Goal: Task Accomplishment & Management: Manage account settings

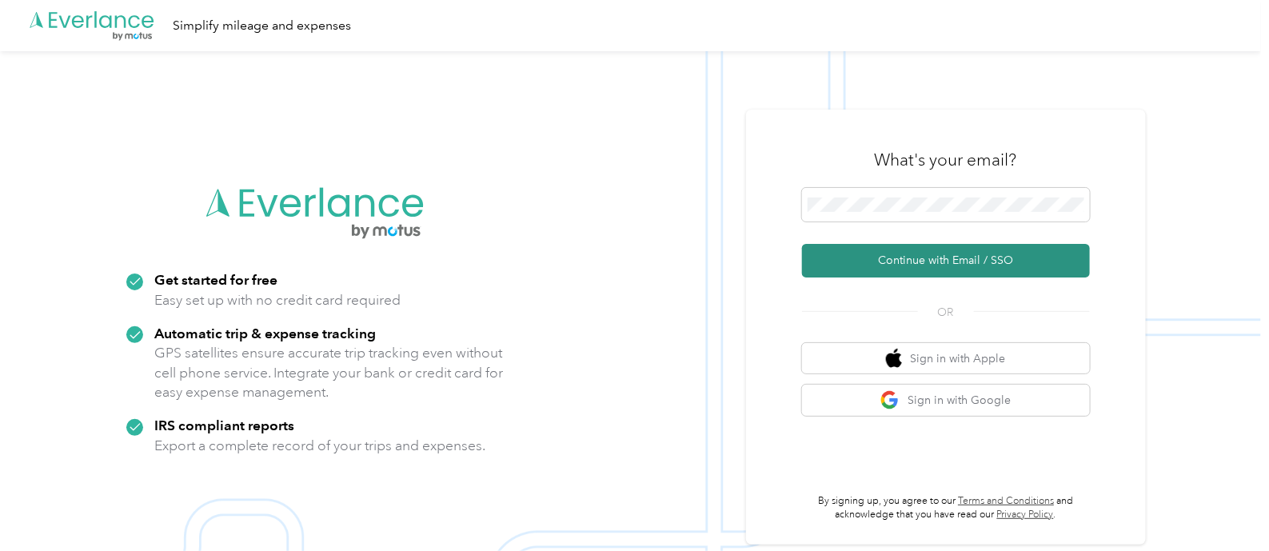
click at [952, 257] on button "Continue with Email / SSO" at bounding box center [946, 261] width 288 height 34
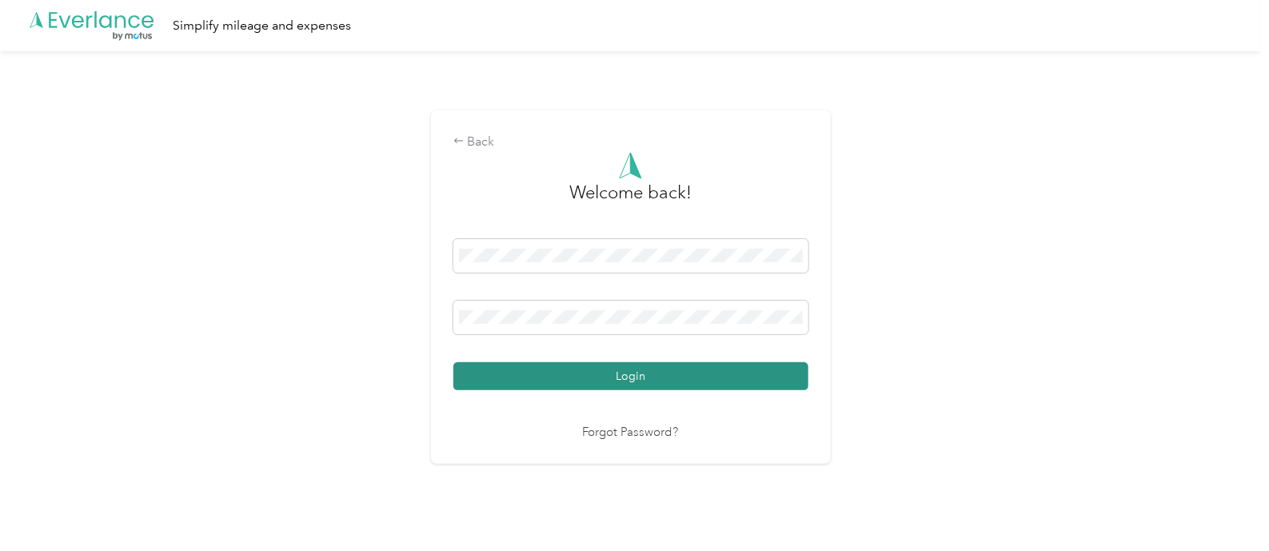
click at [623, 376] on button "Login" at bounding box center [630, 376] width 355 height 28
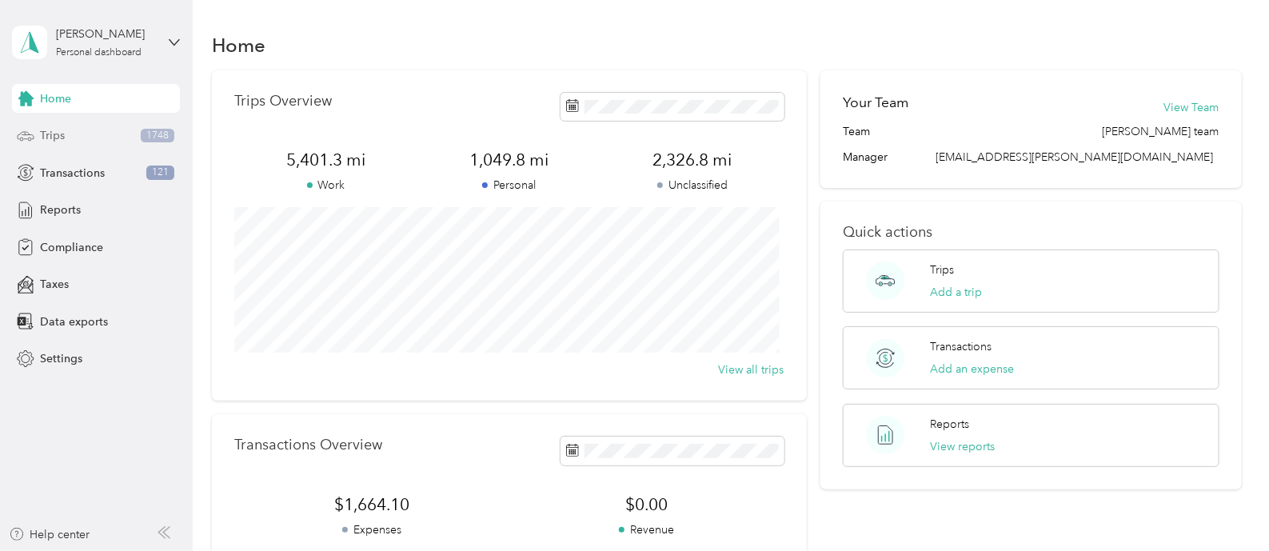
click at [46, 136] on span "Trips" at bounding box center [52, 135] width 25 height 17
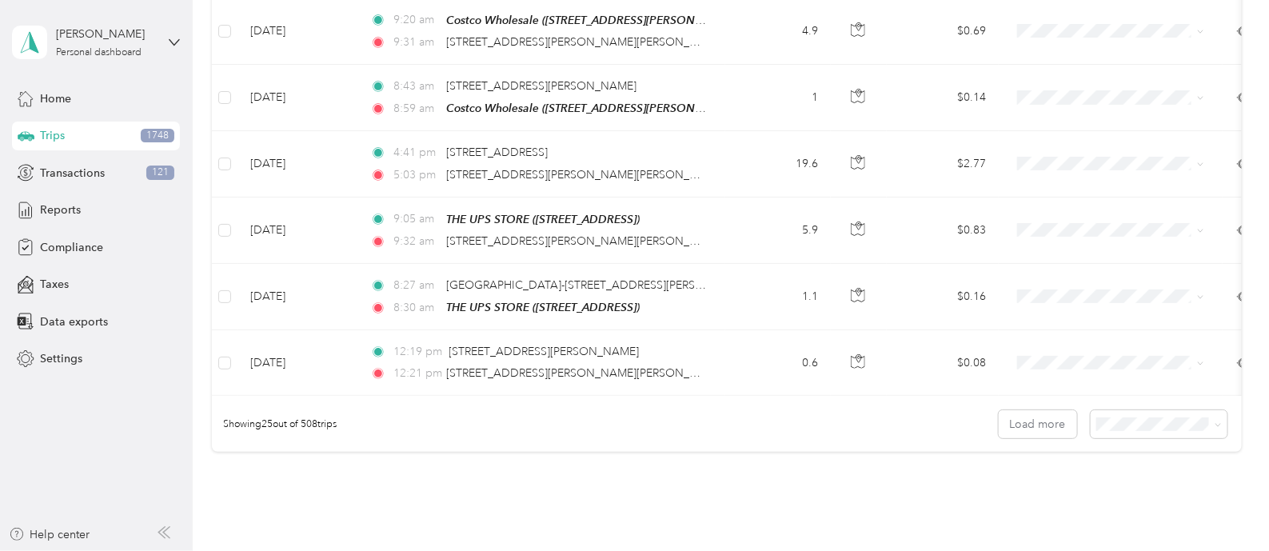
scroll to position [1534, 0]
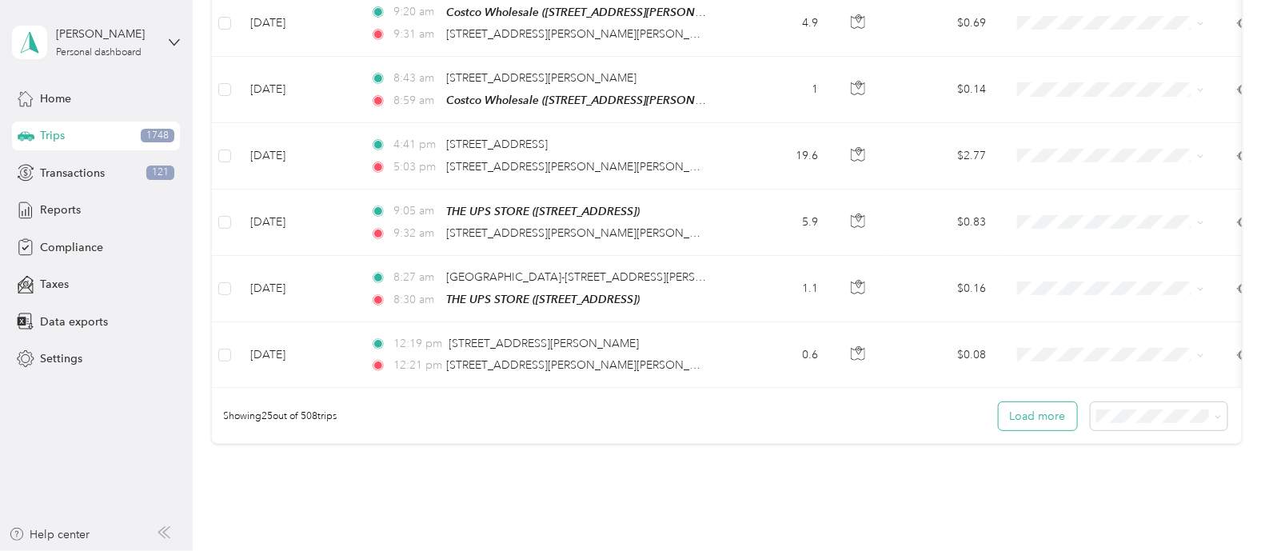
click at [1051, 417] on button "Load more" at bounding box center [1038, 416] width 78 height 28
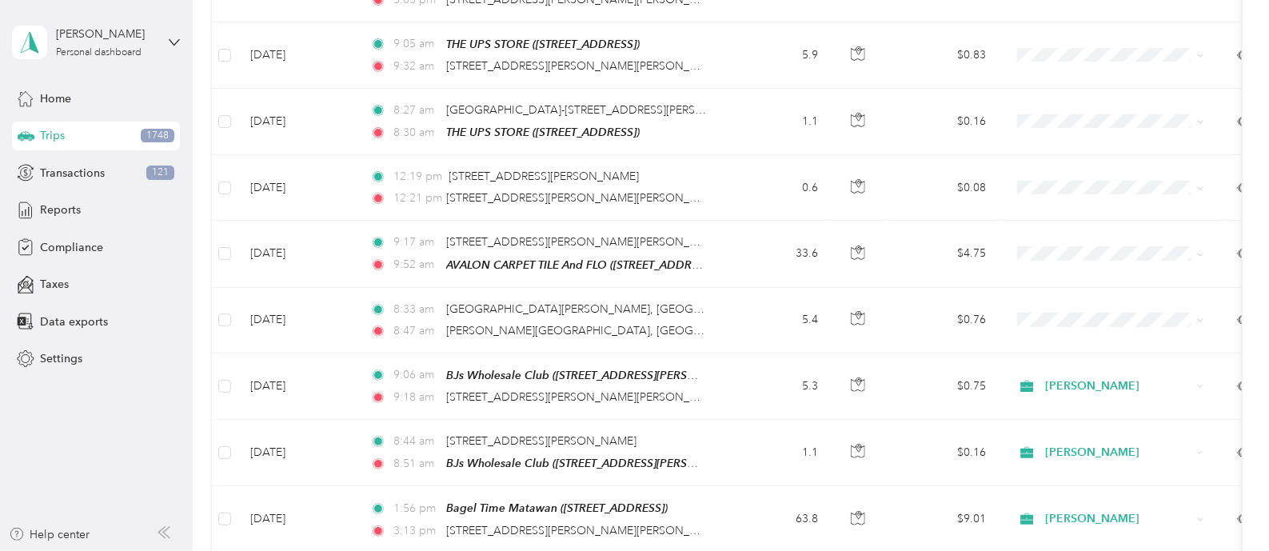
scroll to position [1687, 0]
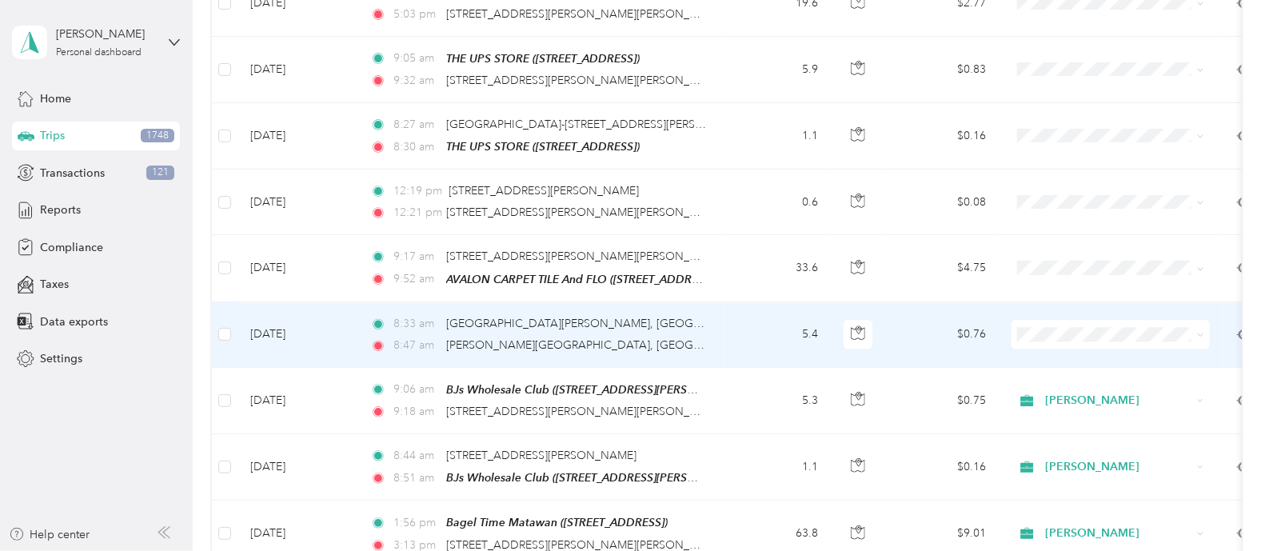
click at [1070, 342] on span "[PERSON_NAME]" at bounding box center [1125, 349] width 148 height 17
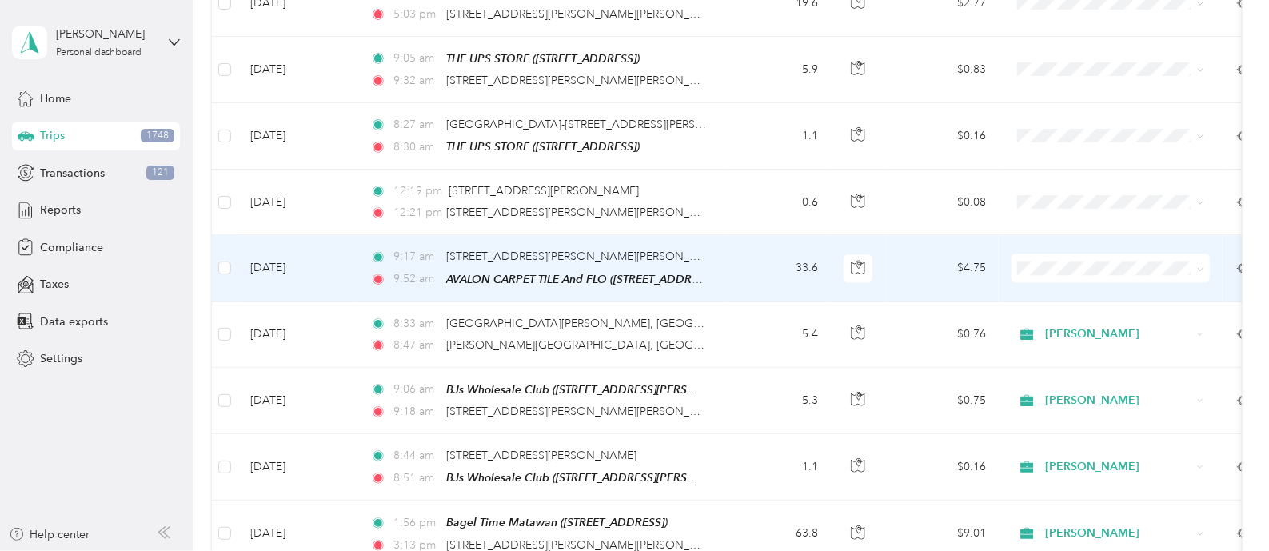
click at [1061, 278] on span "[PERSON_NAME]" at bounding box center [1125, 277] width 148 height 17
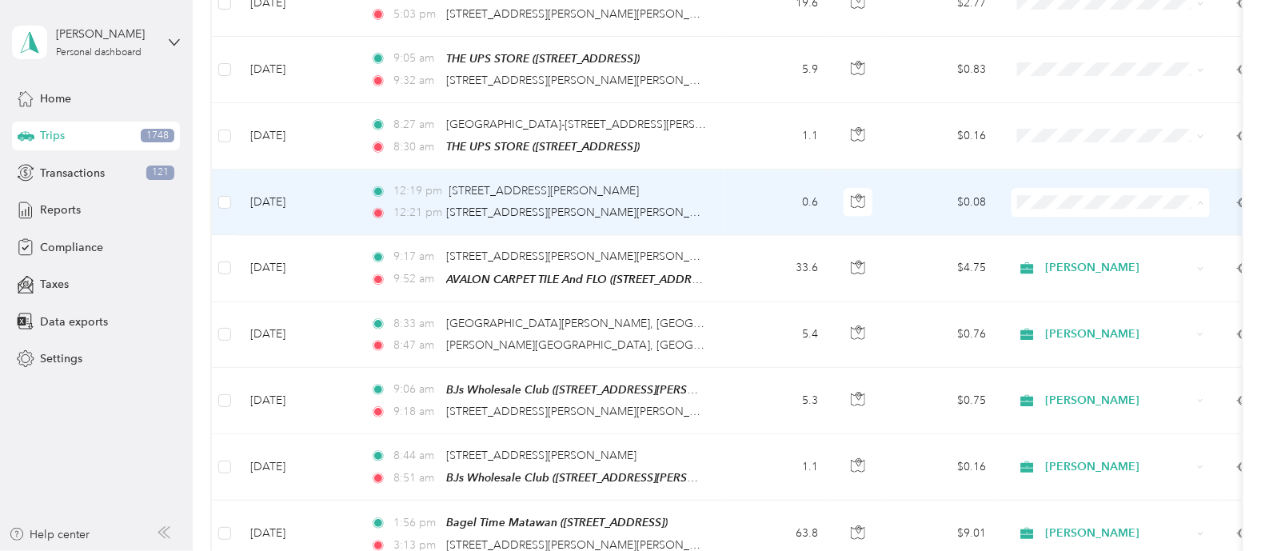
click at [1056, 217] on li "[PERSON_NAME]" at bounding box center [1110, 219] width 198 height 28
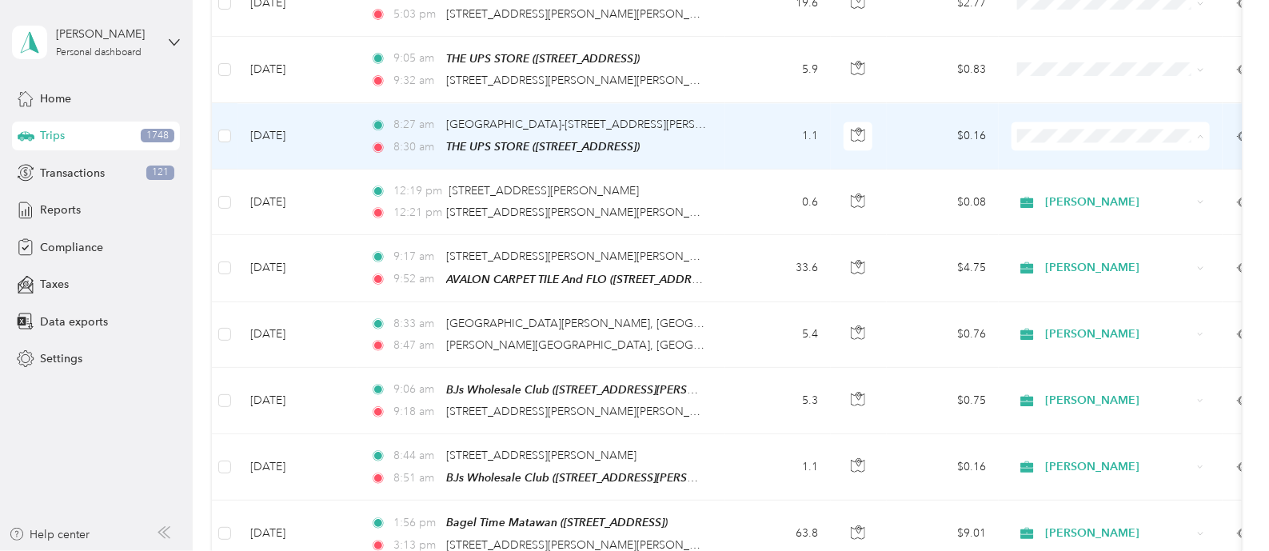
click at [1063, 178] on span "Personal" at bounding box center [1125, 181] width 148 height 17
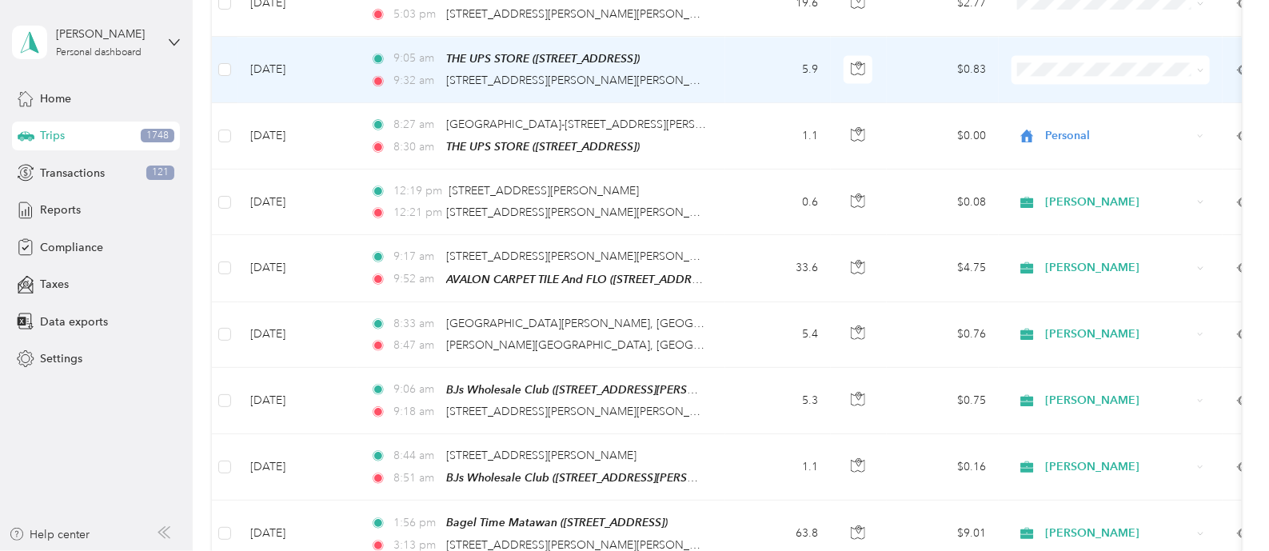
click at [1059, 55] on span at bounding box center [1110, 69] width 198 height 29
click at [1070, 117] on li "Personal" at bounding box center [1110, 116] width 198 height 28
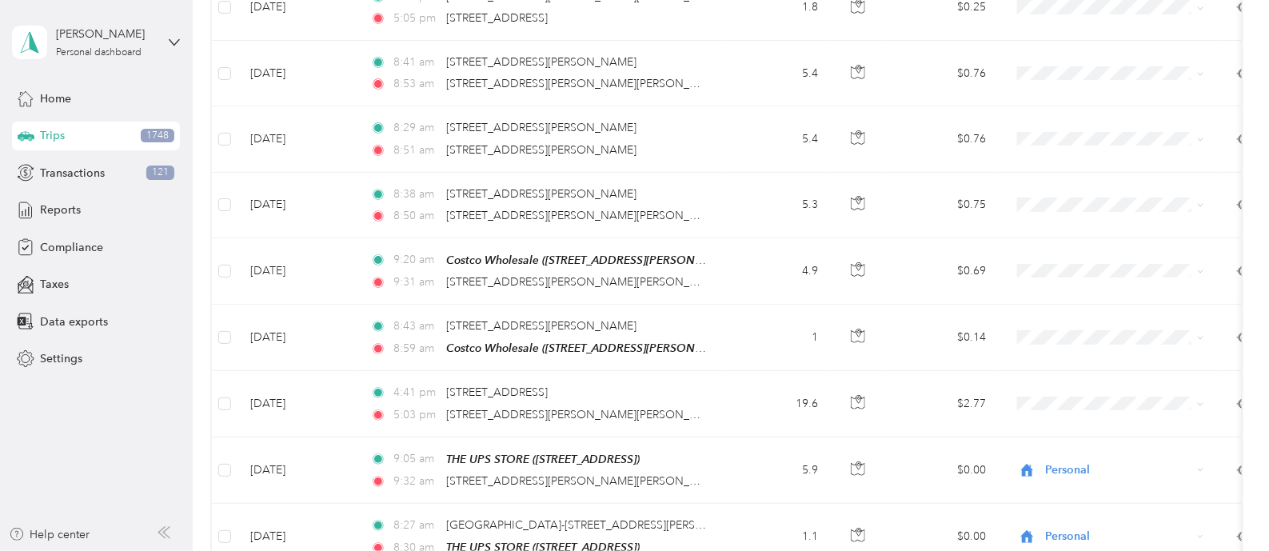
scroll to position [1246, 0]
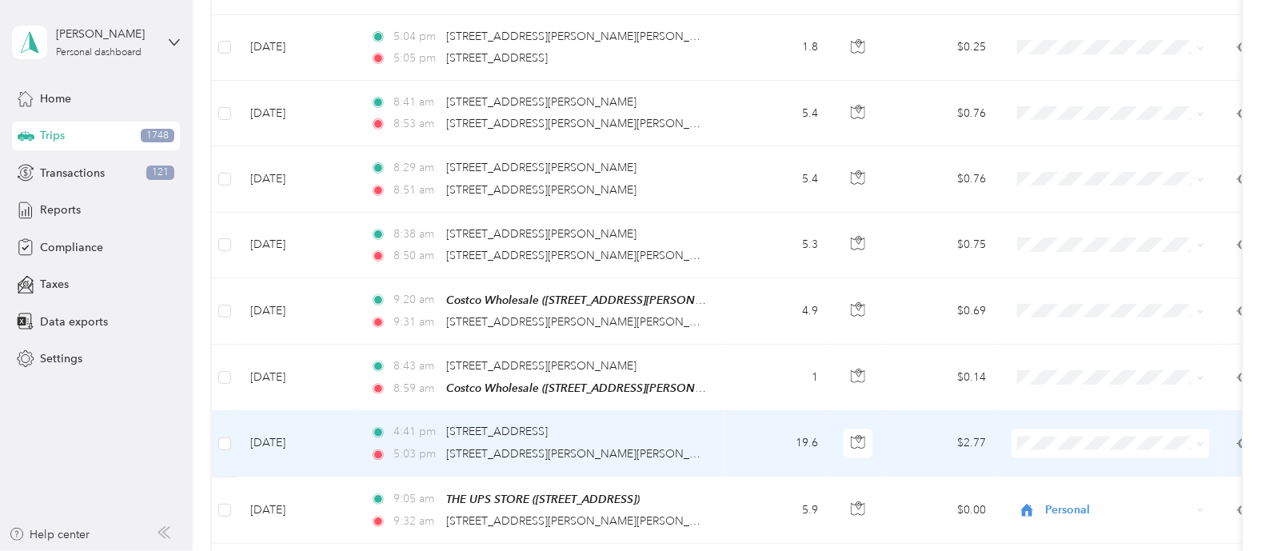
click at [1064, 485] on span "Personal" at bounding box center [1125, 486] width 148 height 17
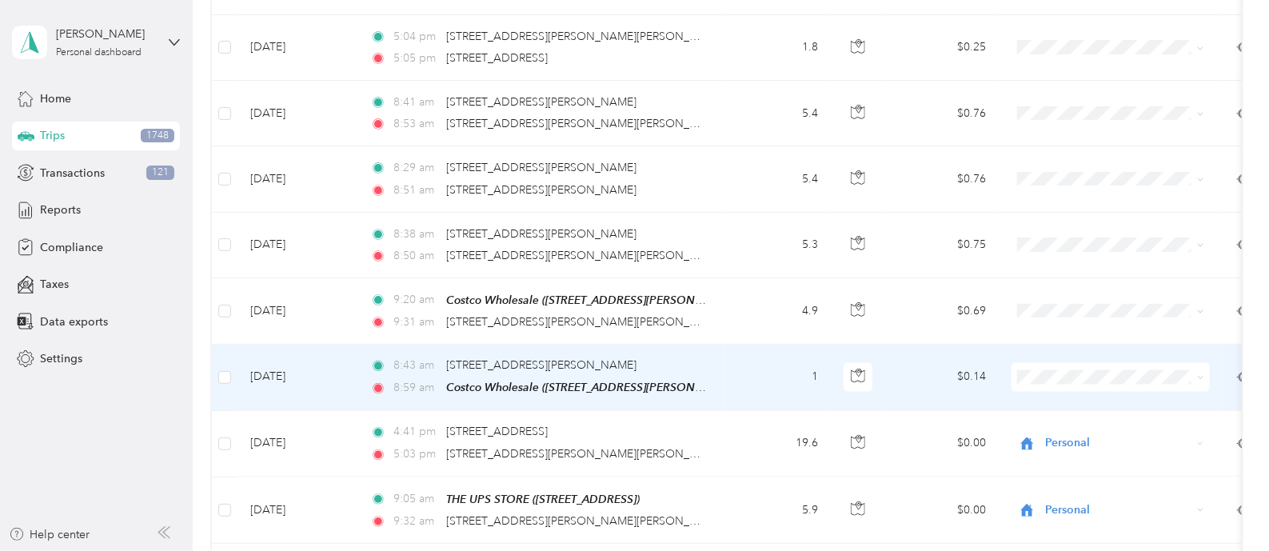
click at [1064, 397] on li "[PERSON_NAME]" at bounding box center [1110, 396] width 198 height 28
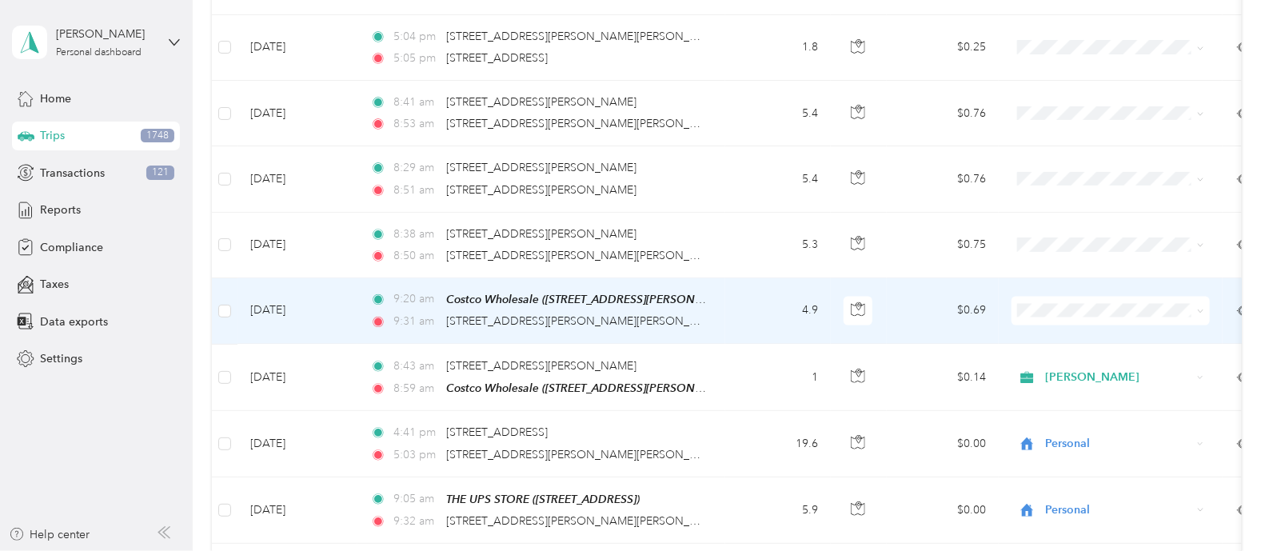
click at [1059, 333] on li "[PERSON_NAME]" at bounding box center [1110, 322] width 198 height 28
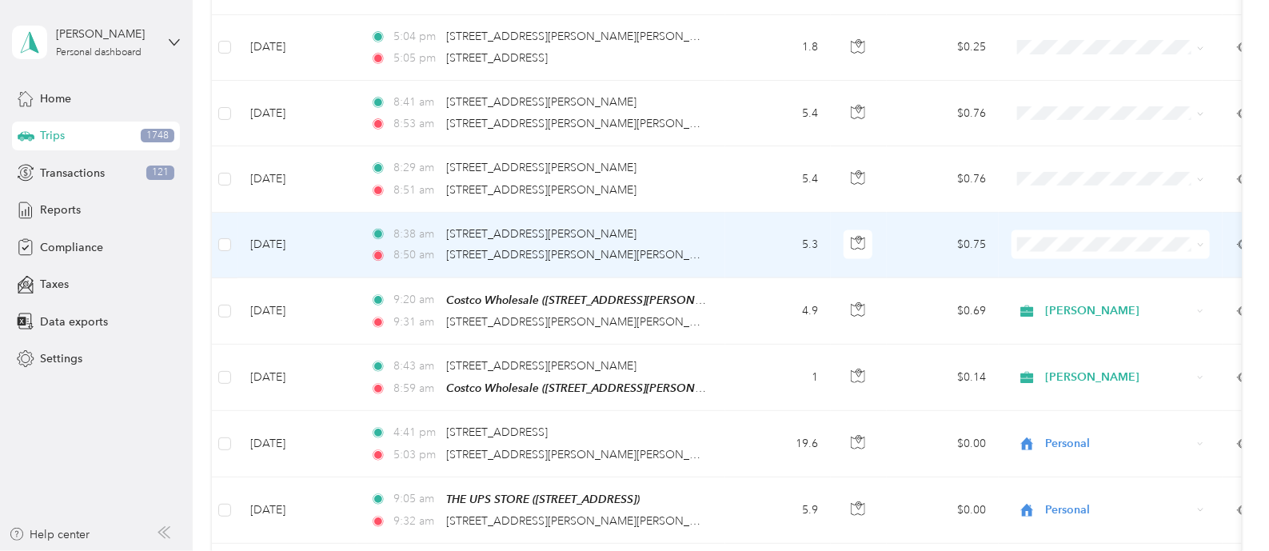
click at [1054, 262] on span "[PERSON_NAME]" at bounding box center [1125, 259] width 148 height 17
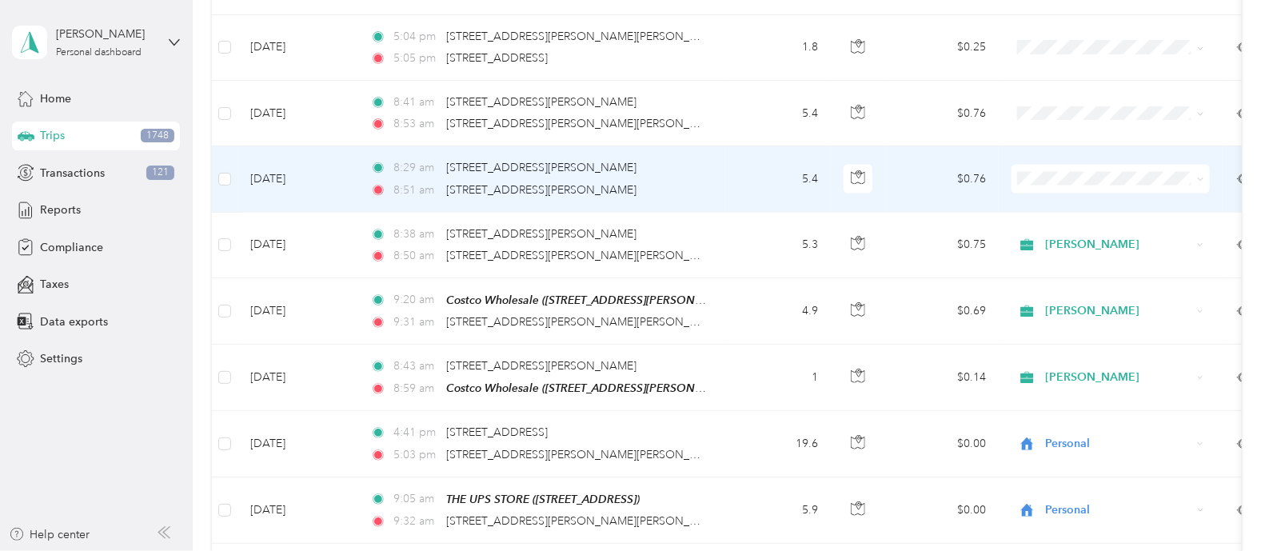
click at [1060, 196] on span "[PERSON_NAME]" at bounding box center [1125, 193] width 148 height 17
click at [1068, 194] on span "[PERSON_NAME]" at bounding box center [1125, 199] width 148 height 17
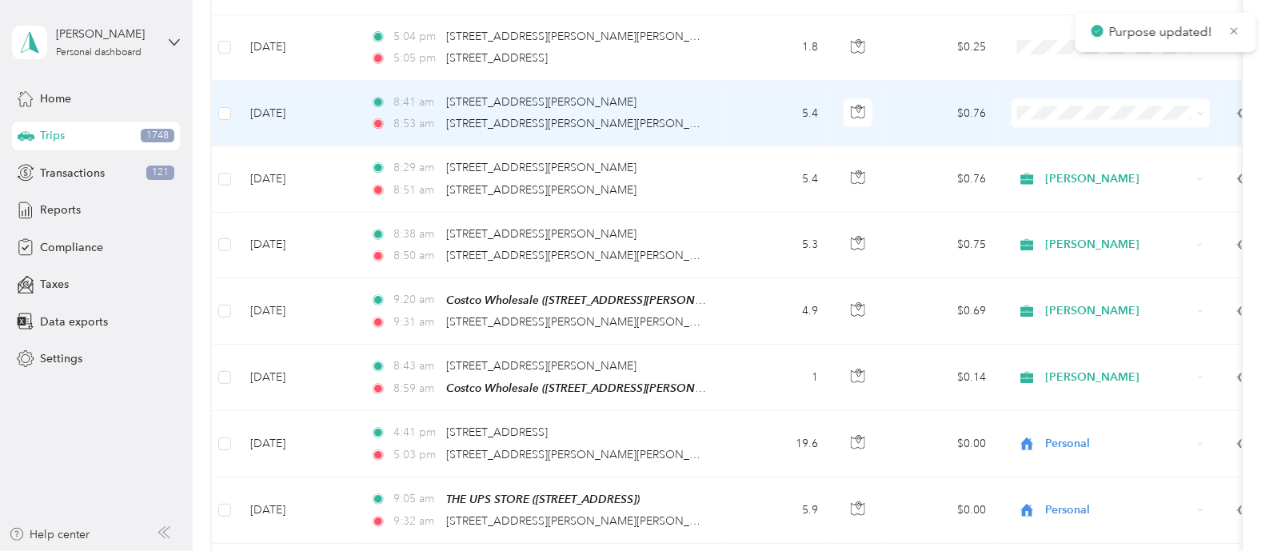
click at [1059, 134] on li "[PERSON_NAME]" at bounding box center [1110, 131] width 198 height 28
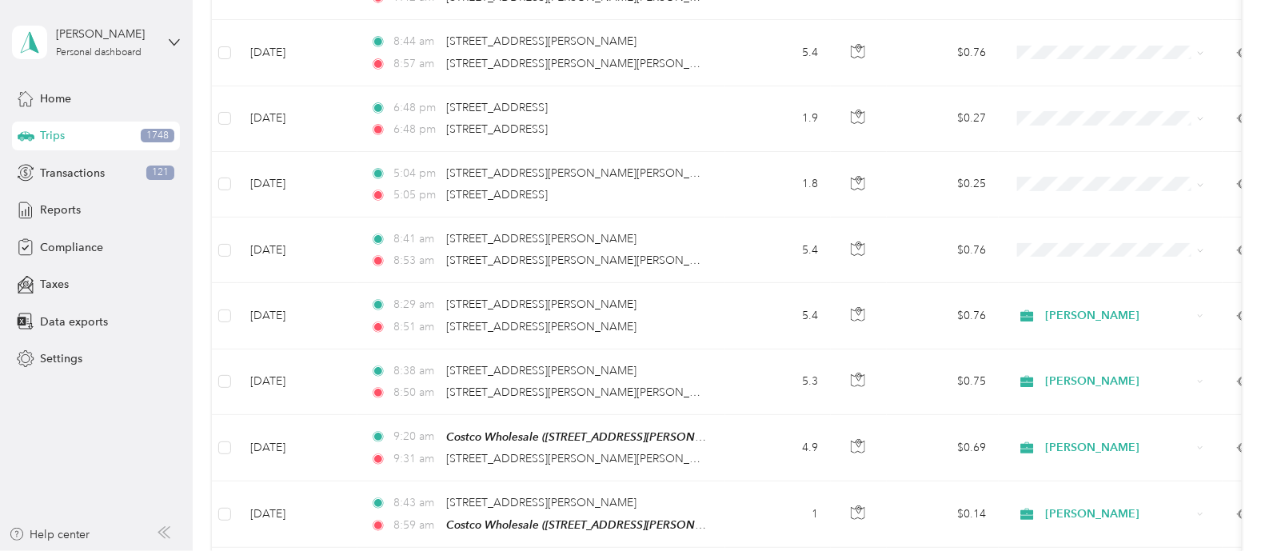
scroll to position [1060, 0]
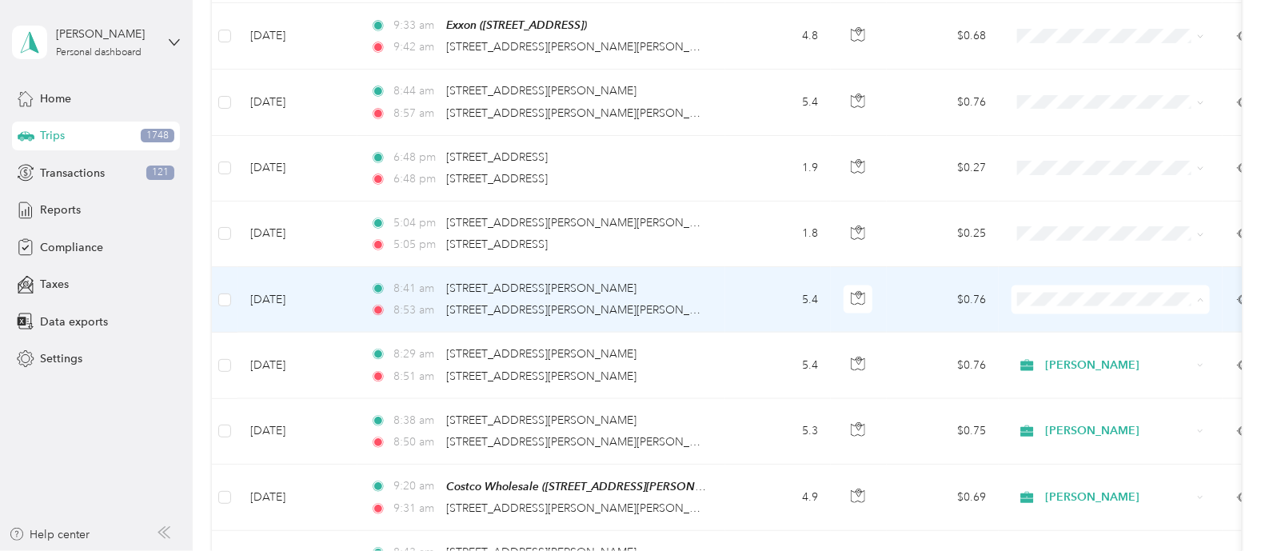
click at [1069, 315] on span "[PERSON_NAME]" at bounding box center [1125, 320] width 148 height 17
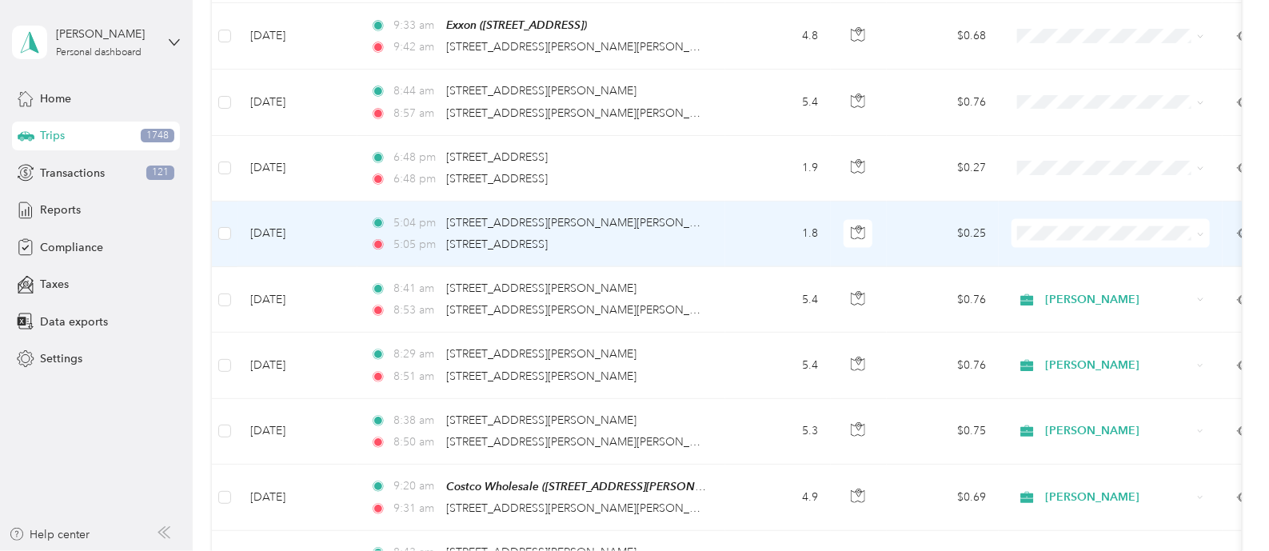
click at [1059, 253] on li "[PERSON_NAME]" at bounding box center [1110, 248] width 198 height 28
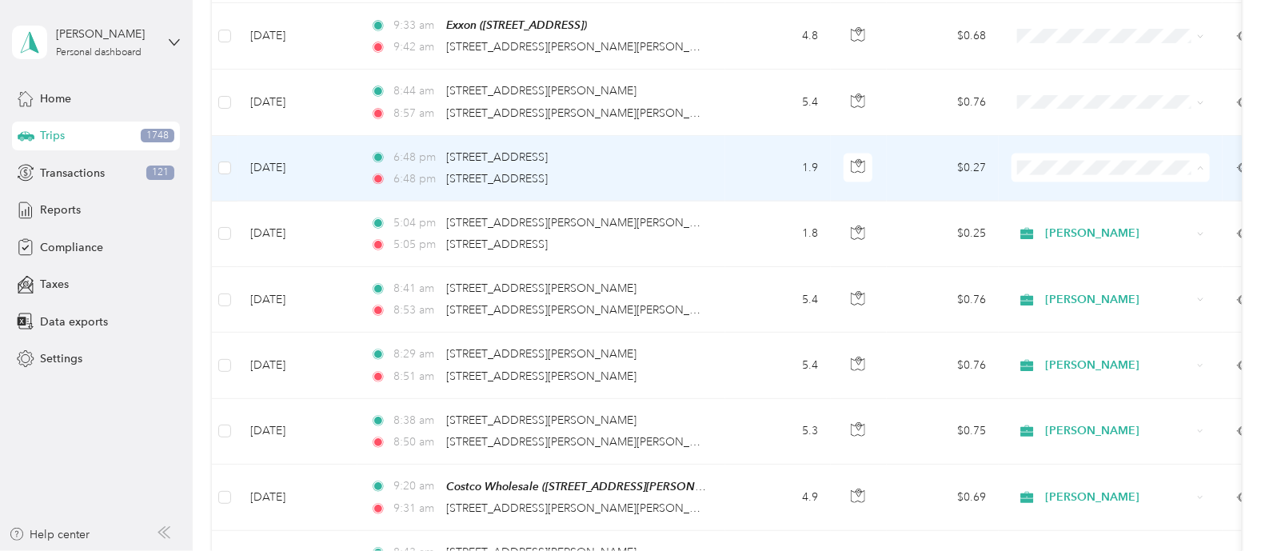
click at [1072, 188] on span "[PERSON_NAME]" at bounding box center [1125, 189] width 148 height 17
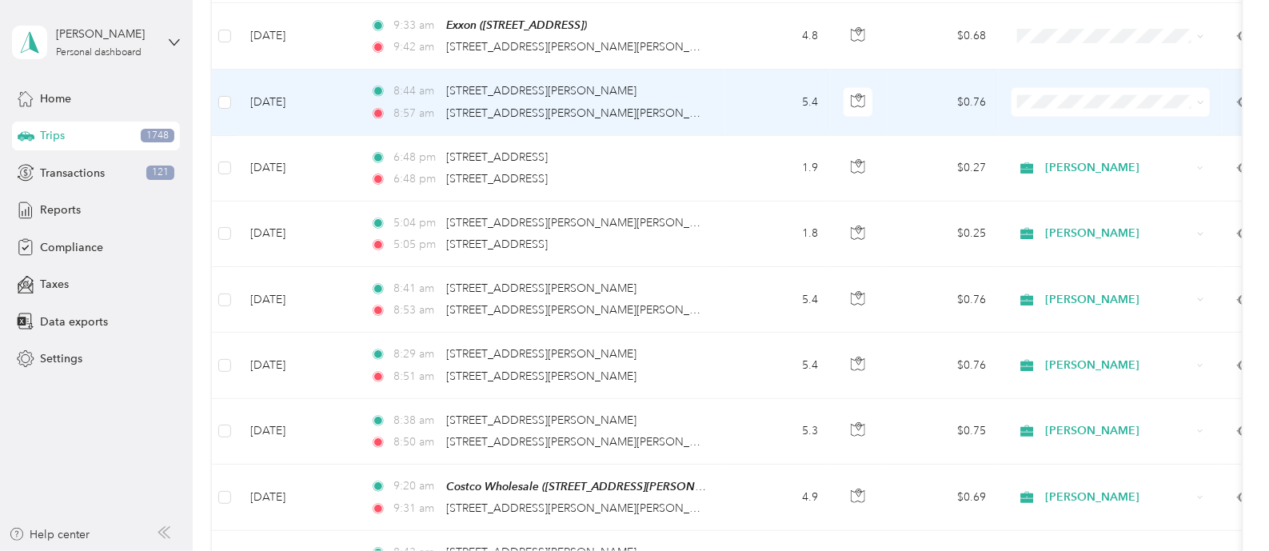
click at [1065, 114] on li "[PERSON_NAME]" at bounding box center [1110, 123] width 198 height 28
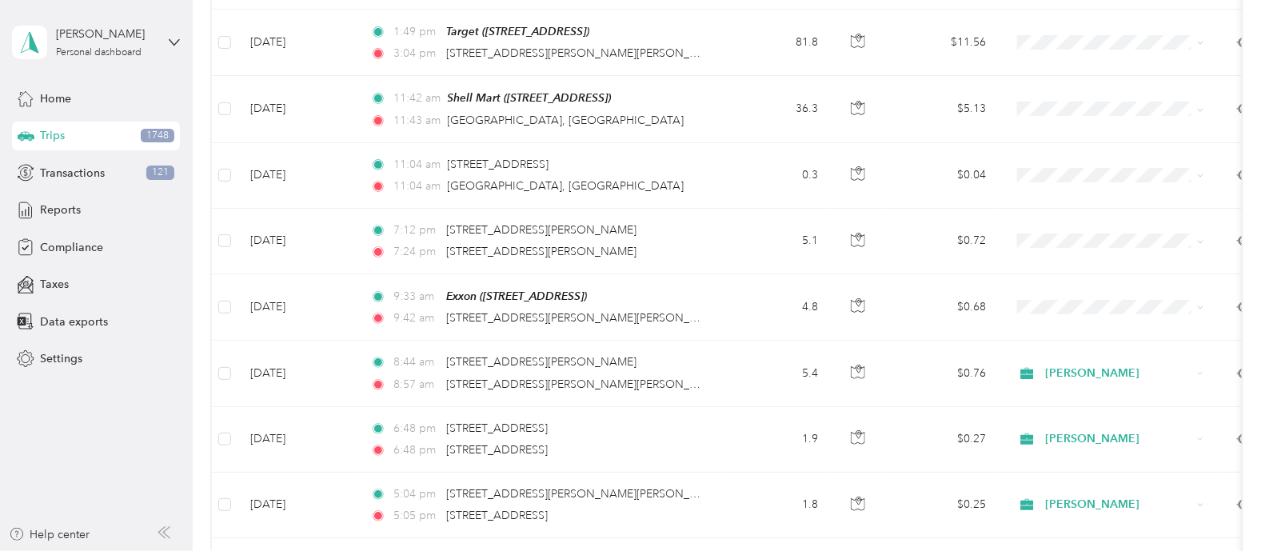
scroll to position [715, 0]
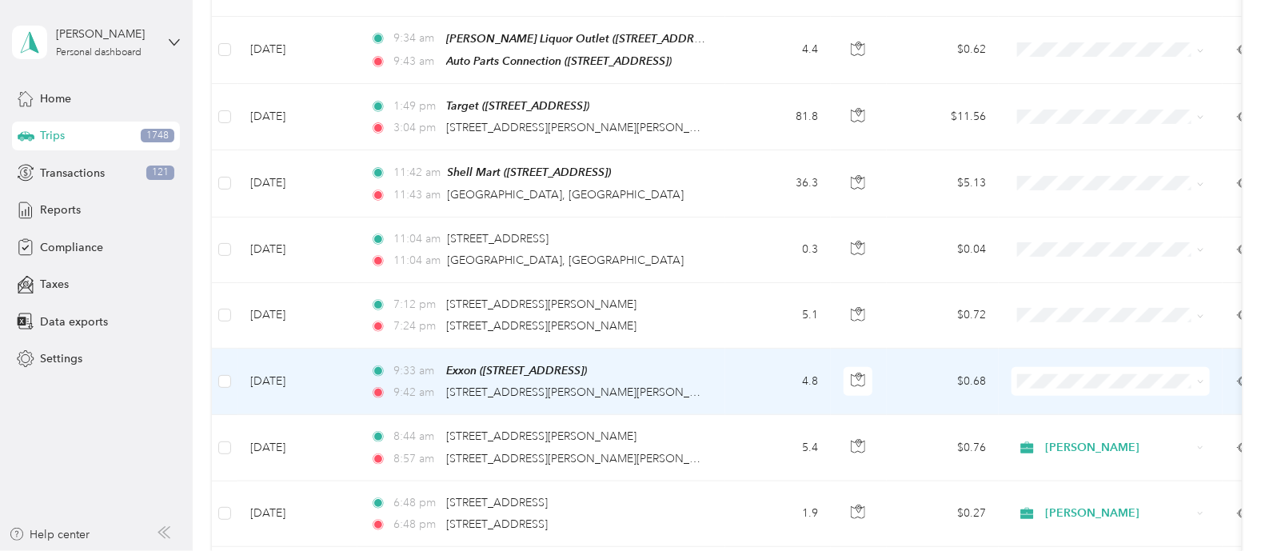
click at [1048, 425] on span "Personal" at bounding box center [1111, 431] width 176 height 17
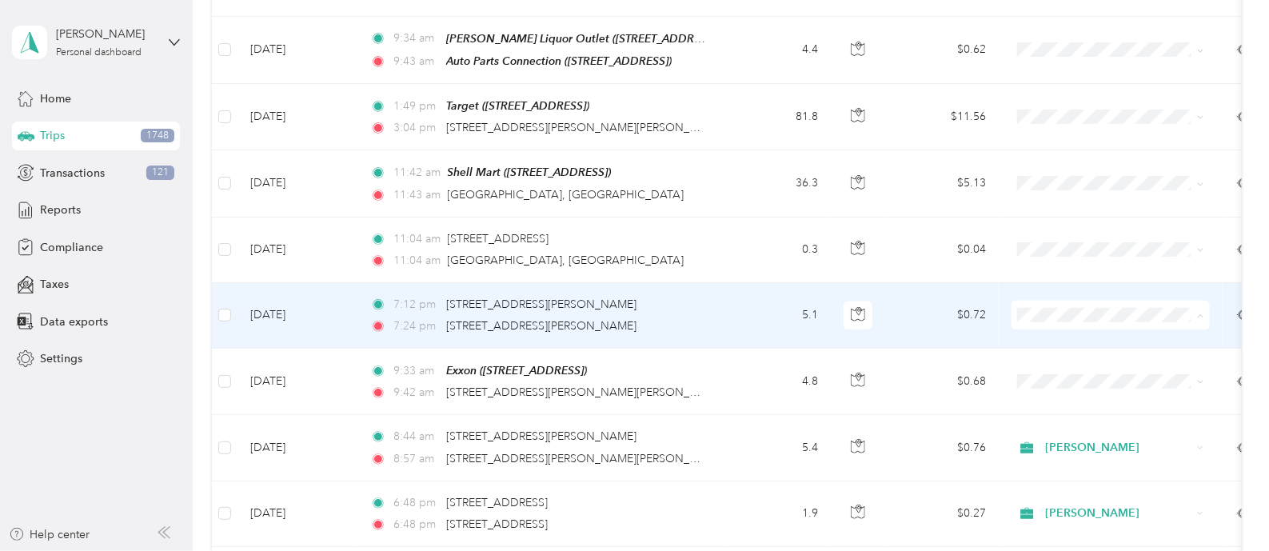
click at [1051, 368] on li "Personal" at bounding box center [1110, 366] width 198 height 28
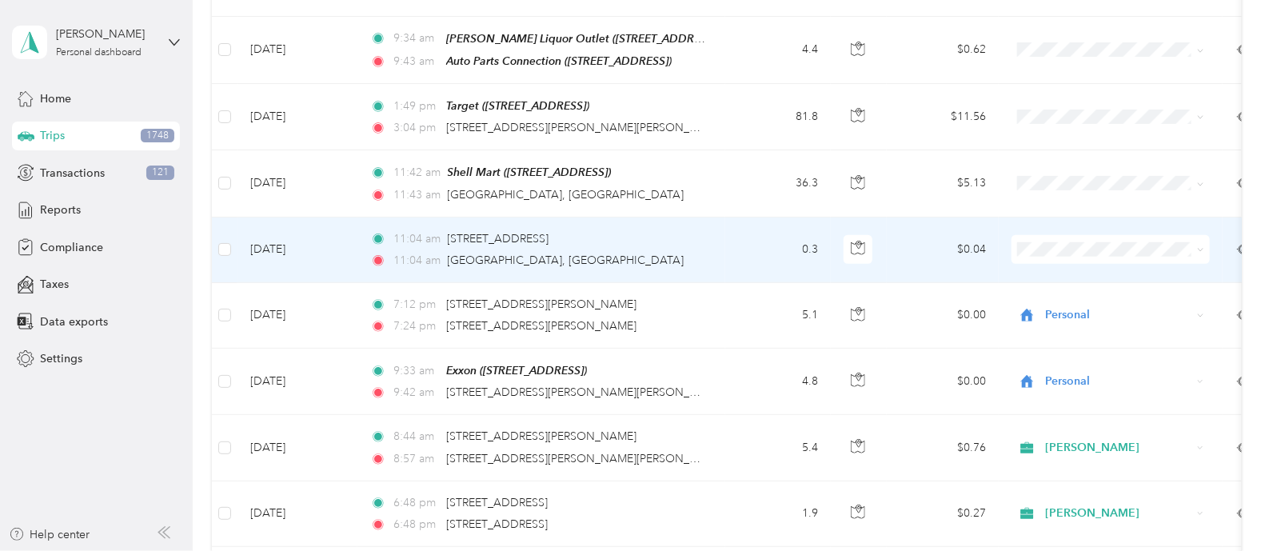
click at [1062, 293] on span "Personal" at bounding box center [1125, 300] width 148 height 17
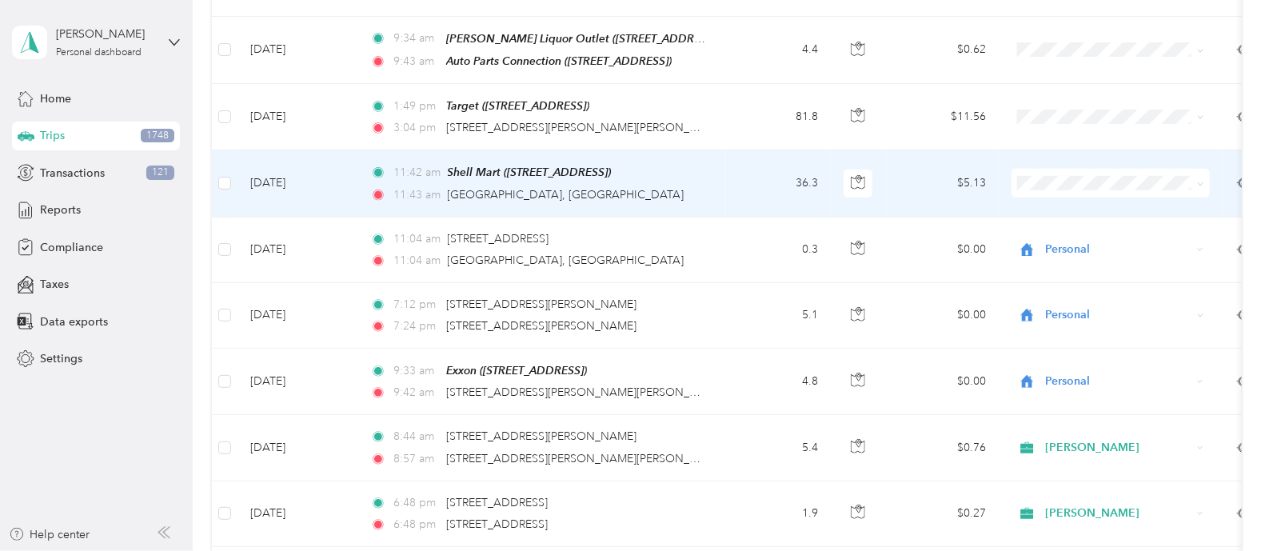
click at [1054, 229] on span "Personal" at bounding box center [1125, 232] width 148 height 17
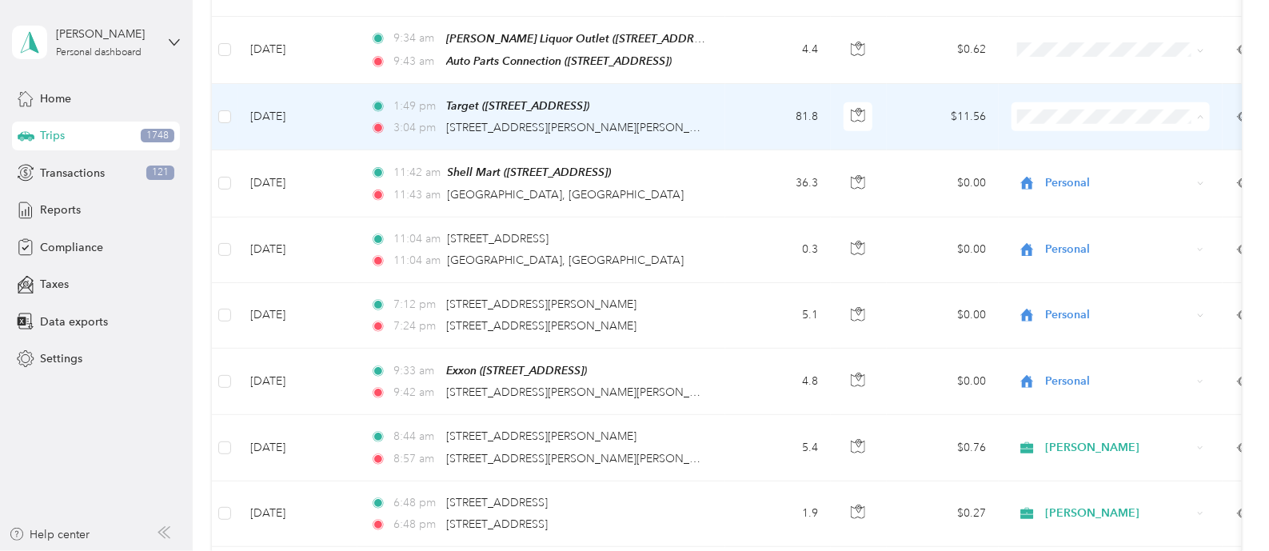
click at [1065, 165] on span "Personal" at bounding box center [1125, 169] width 148 height 17
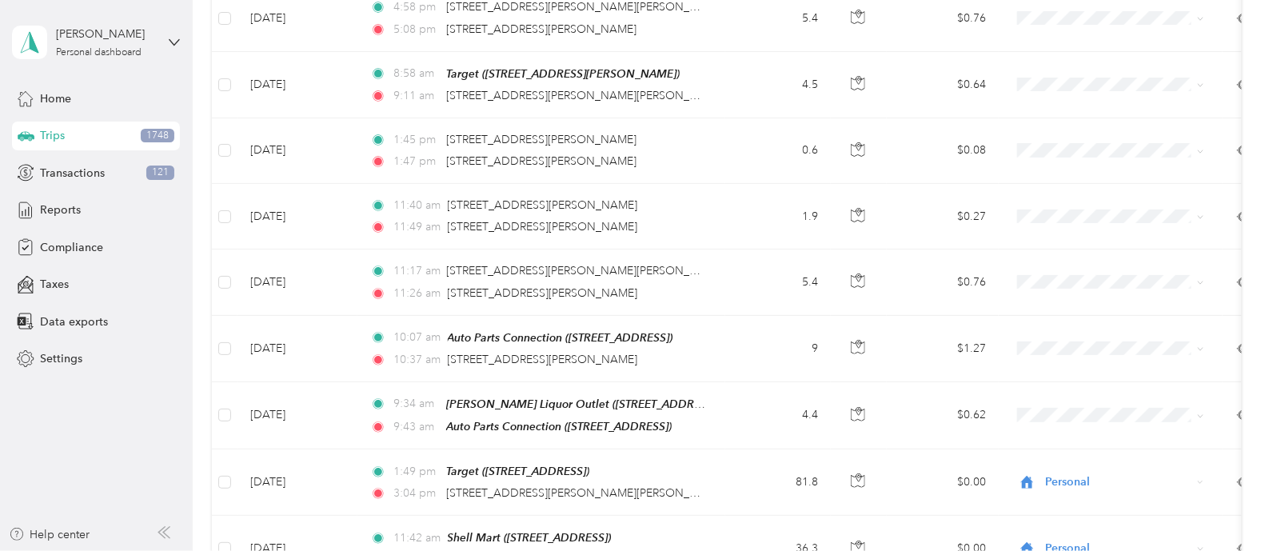
scroll to position [319, 0]
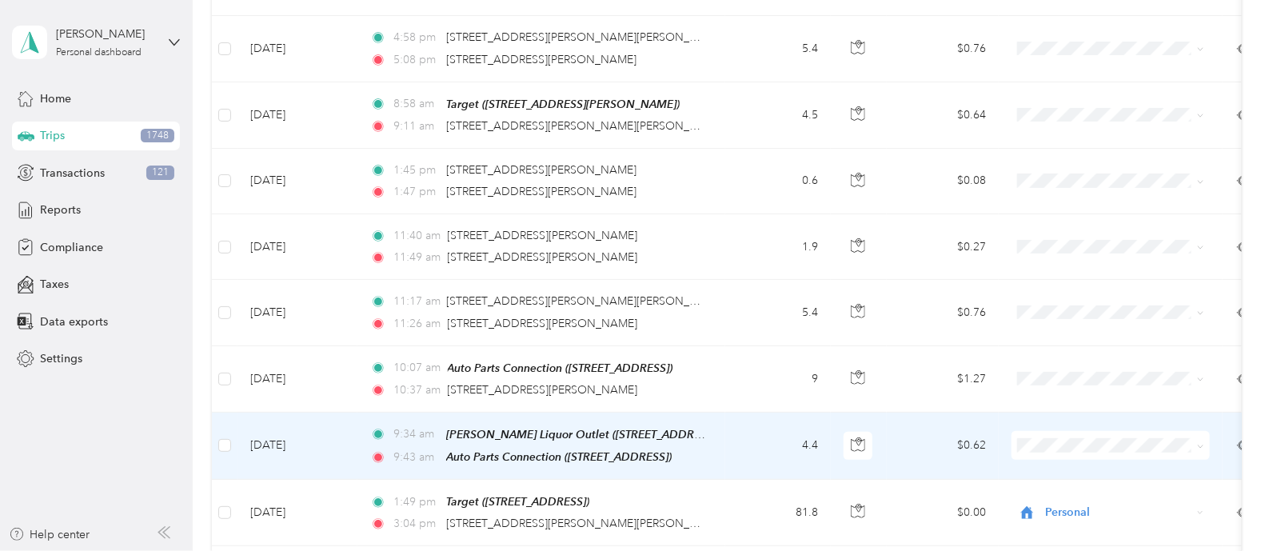
click at [1051, 473] on li "[PERSON_NAME]" at bounding box center [1110, 471] width 198 height 28
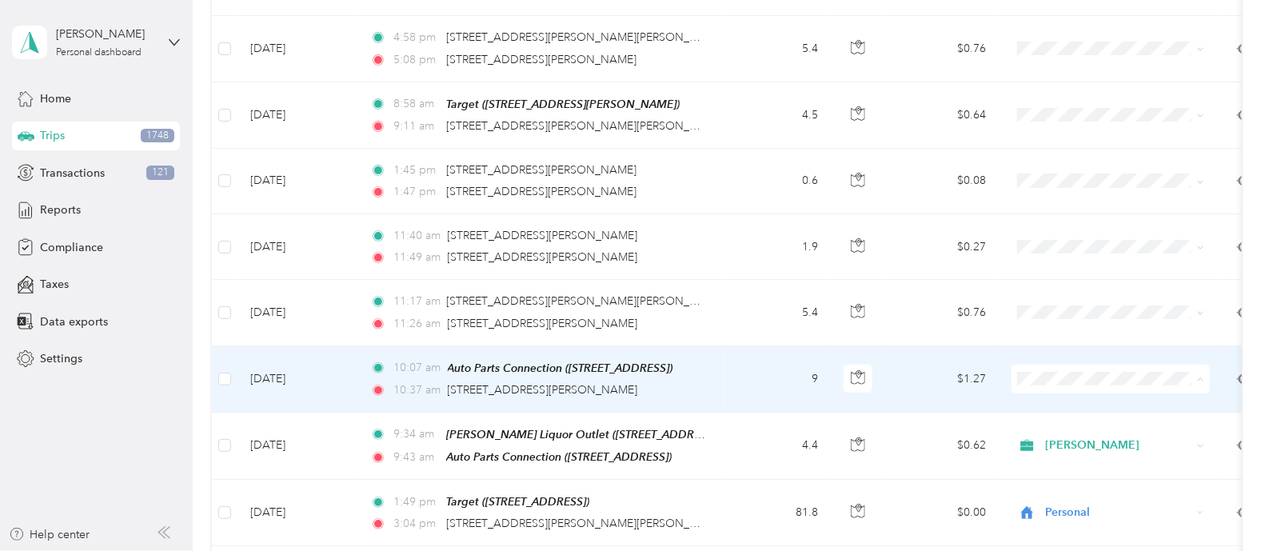
click at [1060, 405] on li "[PERSON_NAME]" at bounding box center [1110, 405] width 198 height 28
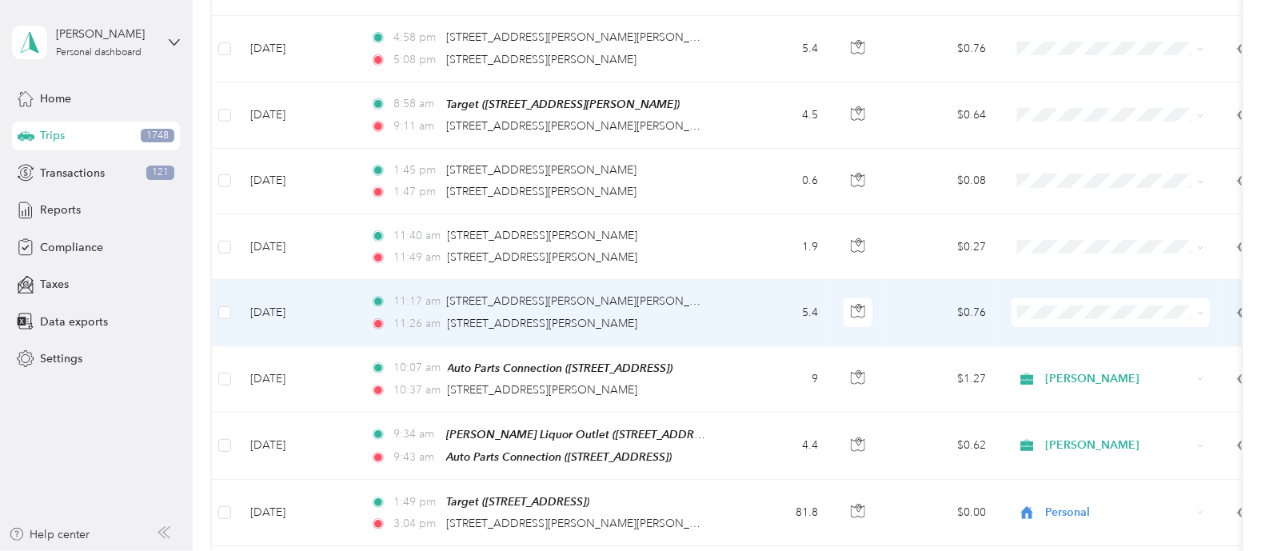
click at [1063, 341] on li "[PERSON_NAME]" at bounding box center [1110, 335] width 198 height 28
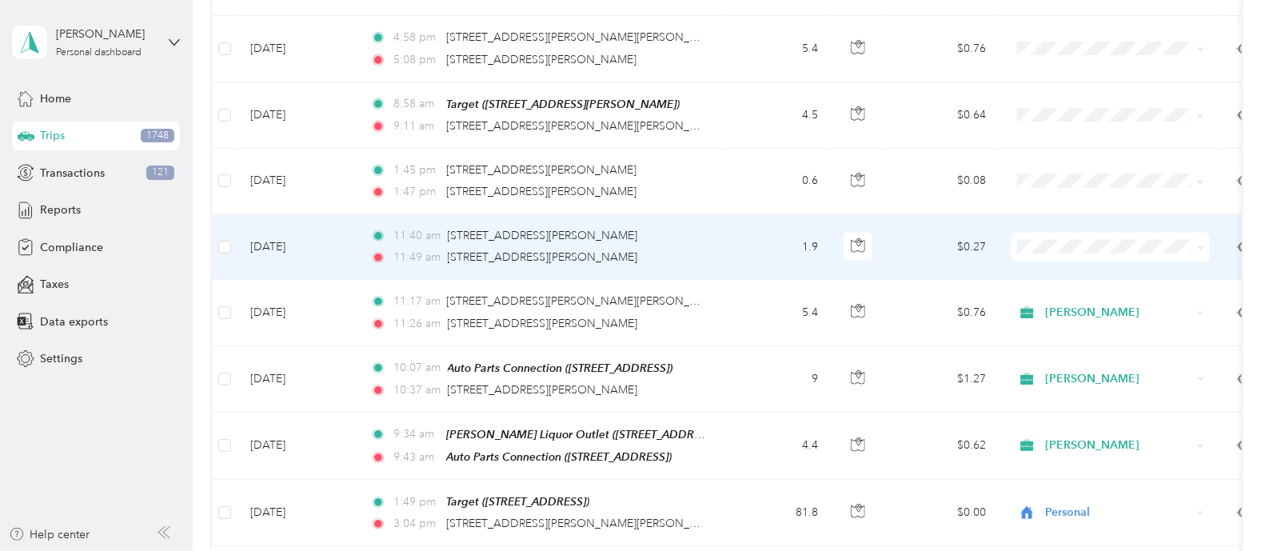
click at [1051, 269] on span "[PERSON_NAME]" at bounding box center [1125, 273] width 148 height 17
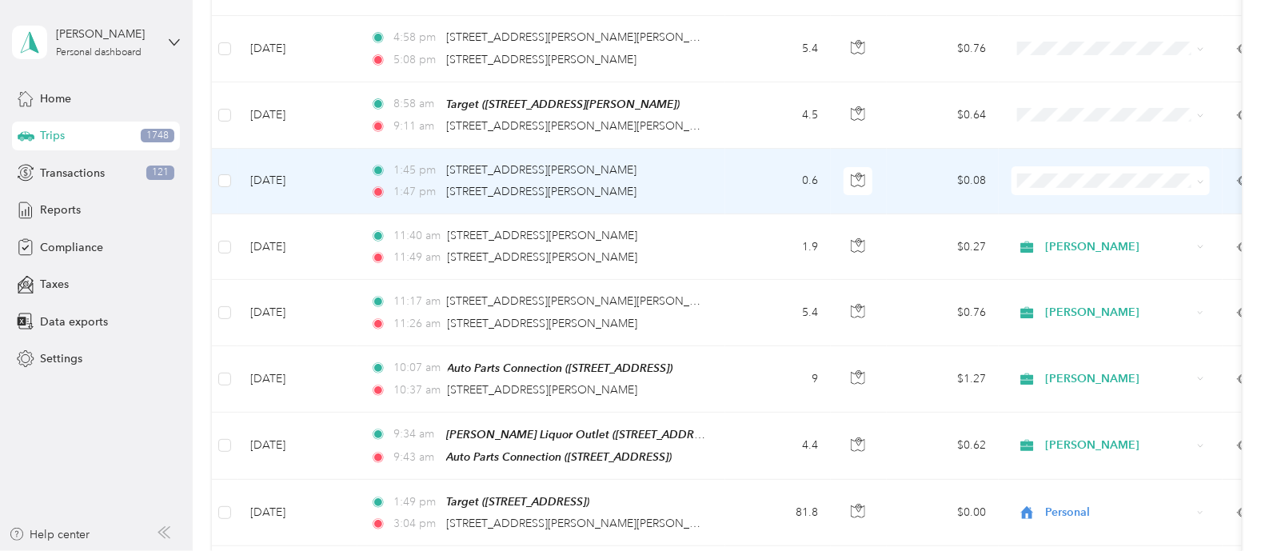
click at [1067, 203] on span "[PERSON_NAME]" at bounding box center [1125, 199] width 148 height 17
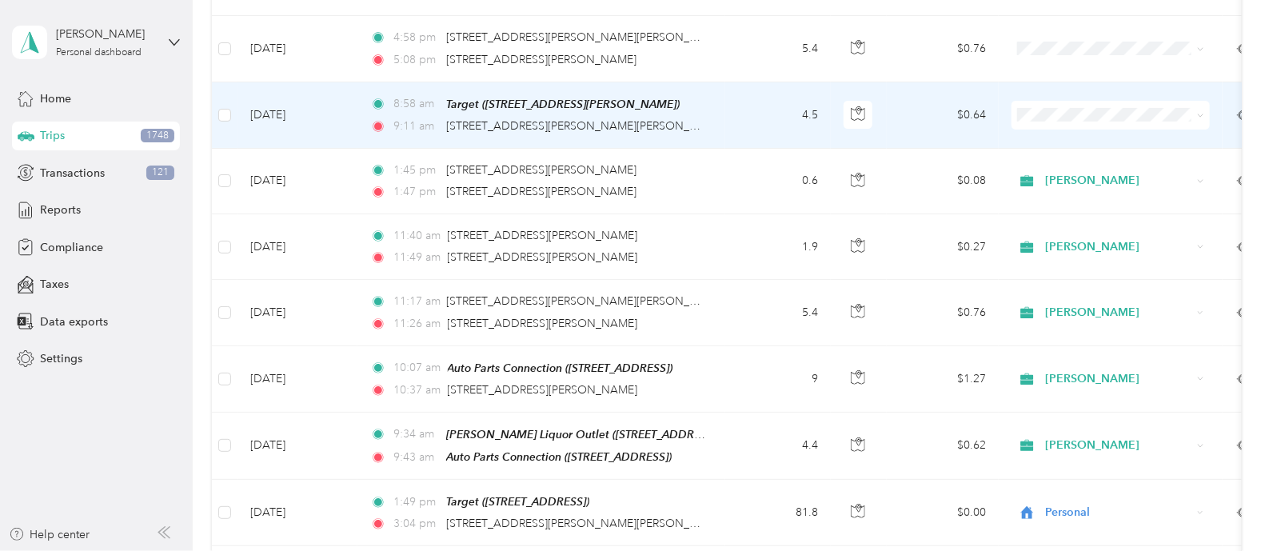
click at [1063, 143] on li "[PERSON_NAME]" at bounding box center [1110, 143] width 198 height 28
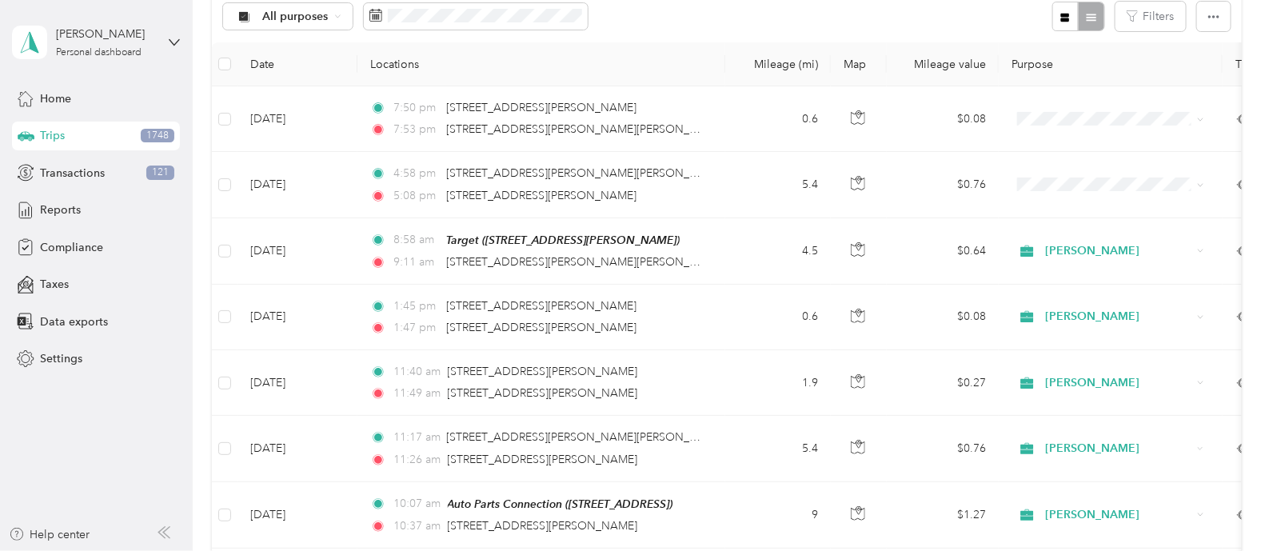
scroll to position [59, 0]
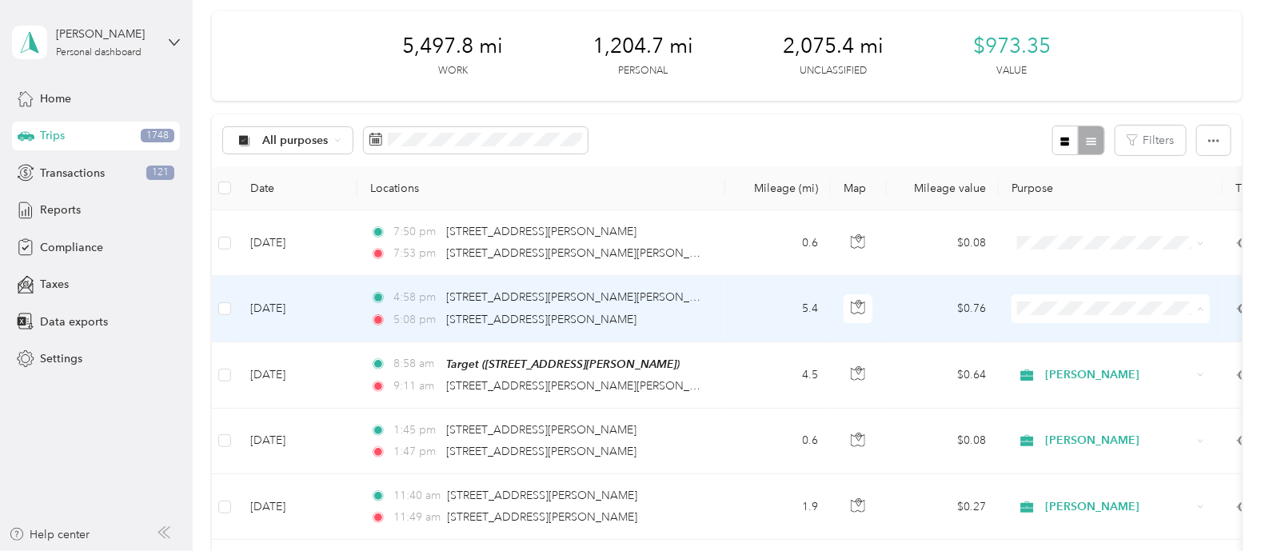
click at [1076, 335] on span "[PERSON_NAME]" at bounding box center [1125, 337] width 148 height 17
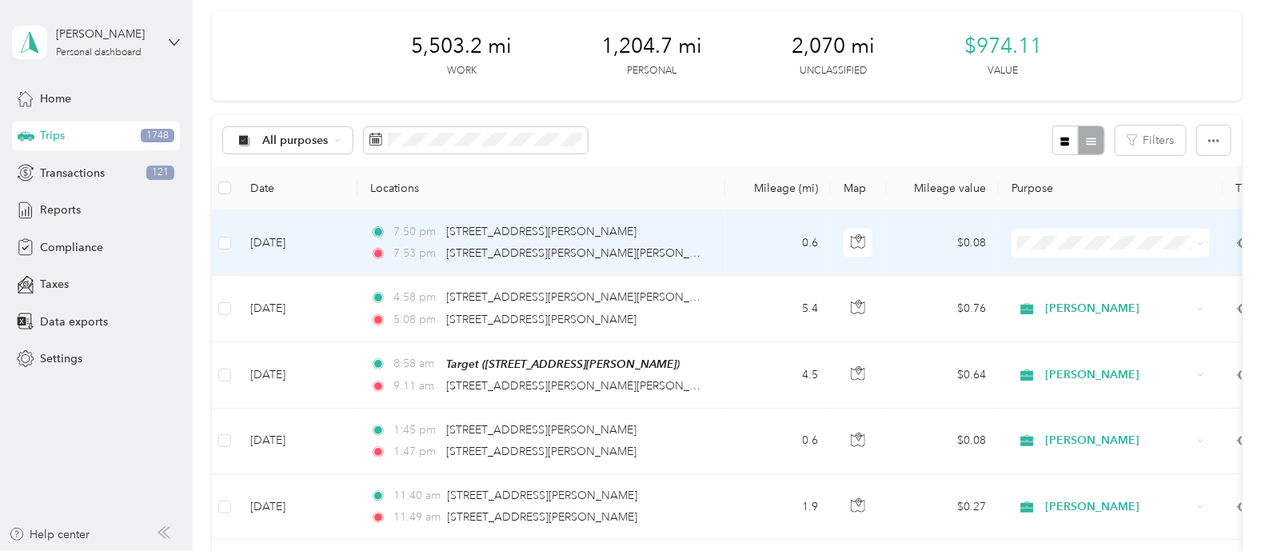
click at [1071, 270] on span "[PERSON_NAME]" at bounding box center [1125, 264] width 148 height 17
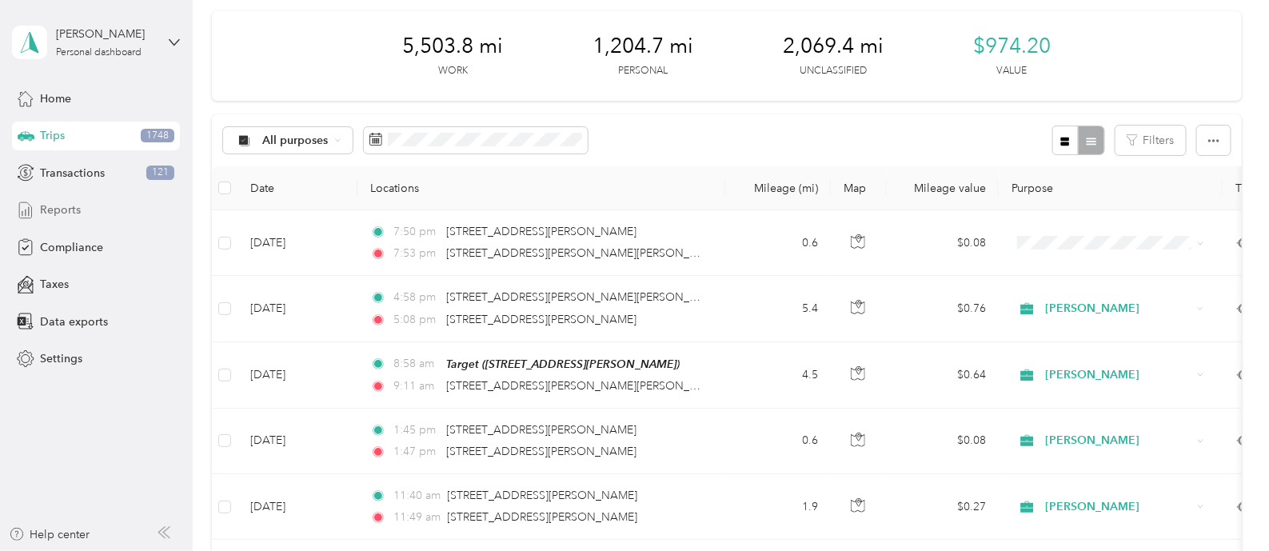
click at [44, 202] on span "Reports" at bounding box center [60, 209] width 41 height 17
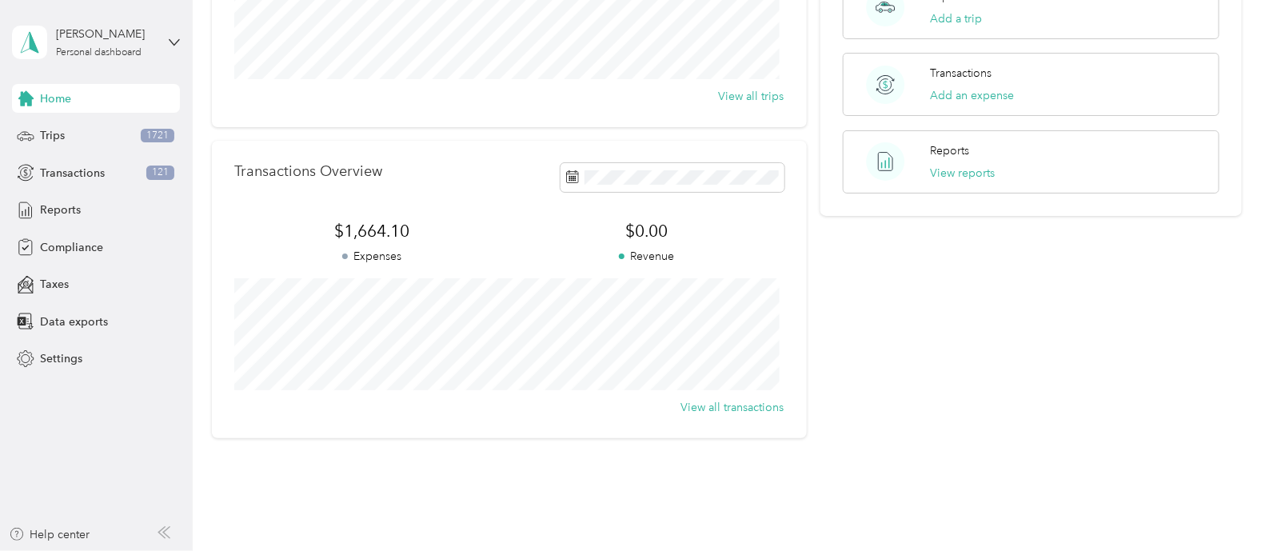
scroll to position [289, 0]
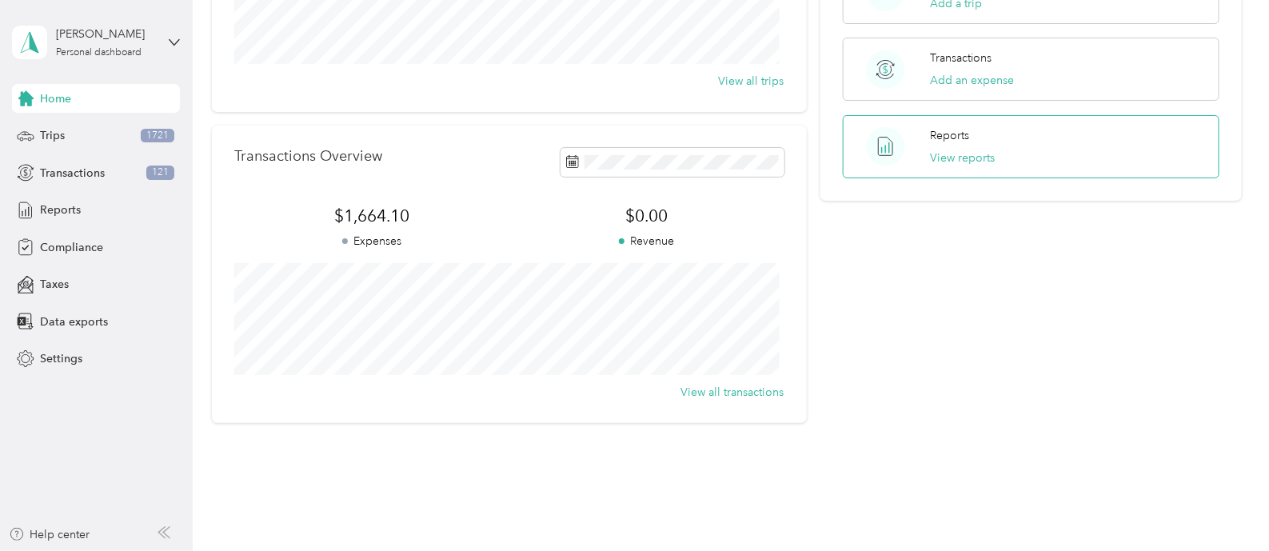
click at [950, 138] on p "Reports" at bounding box center [950, 135] width 39 height 17
